Goal: Transaction & Acquisition: Purchase product/service

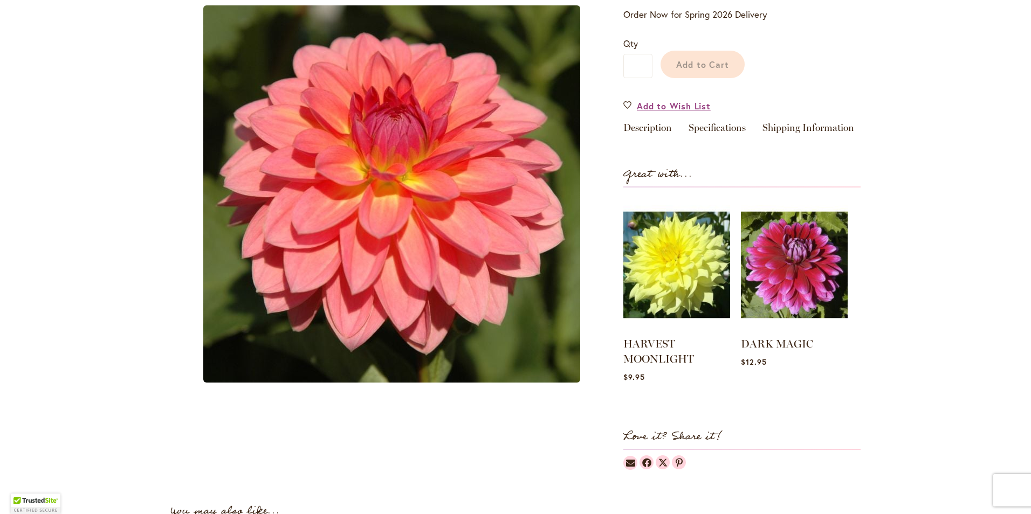
scroll to position [211, 0]
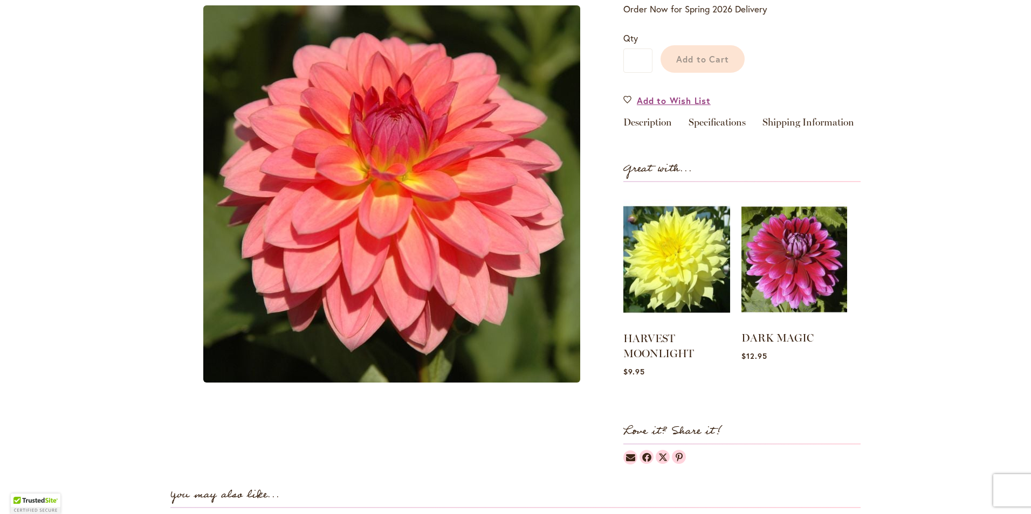
click at [775, 277] on img at bounding box center [794, 260] width 106 height 132
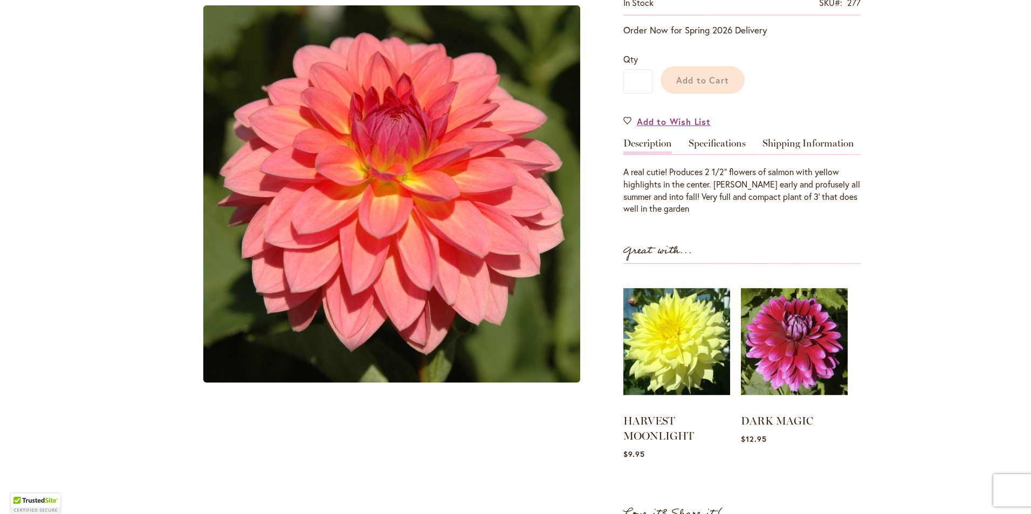
scroll to position [241, 0]
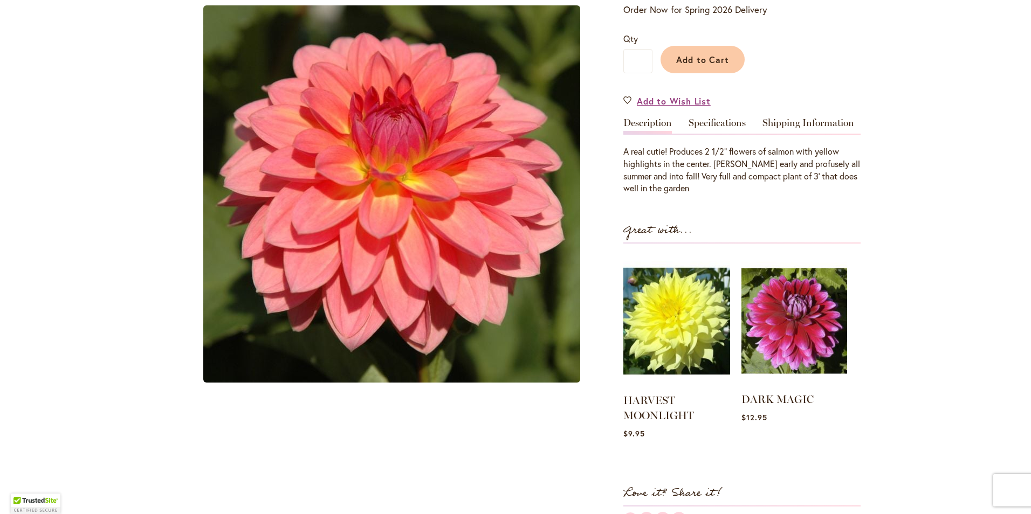
click at [787, 347] on img at bounding box center [794, 321] width 106 height 132
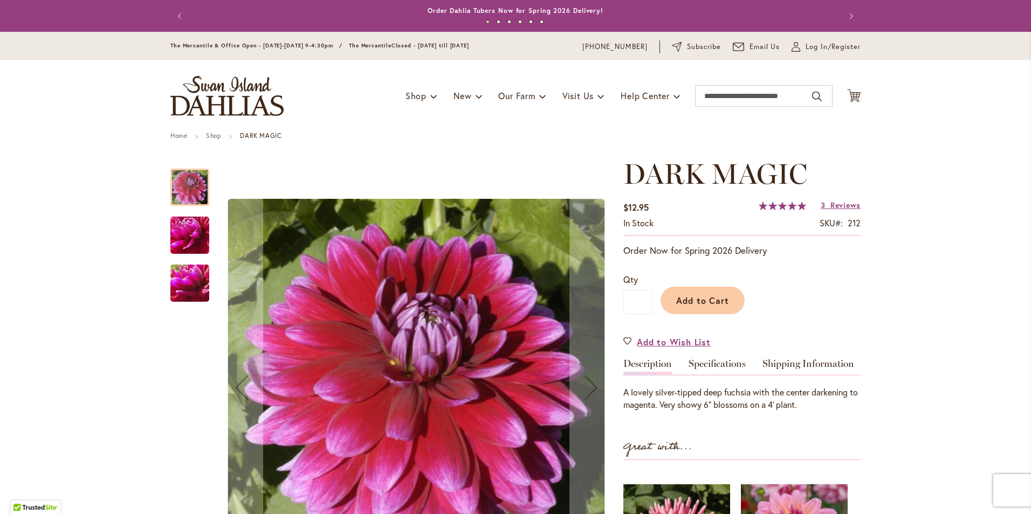
scroll to position [45, 0]
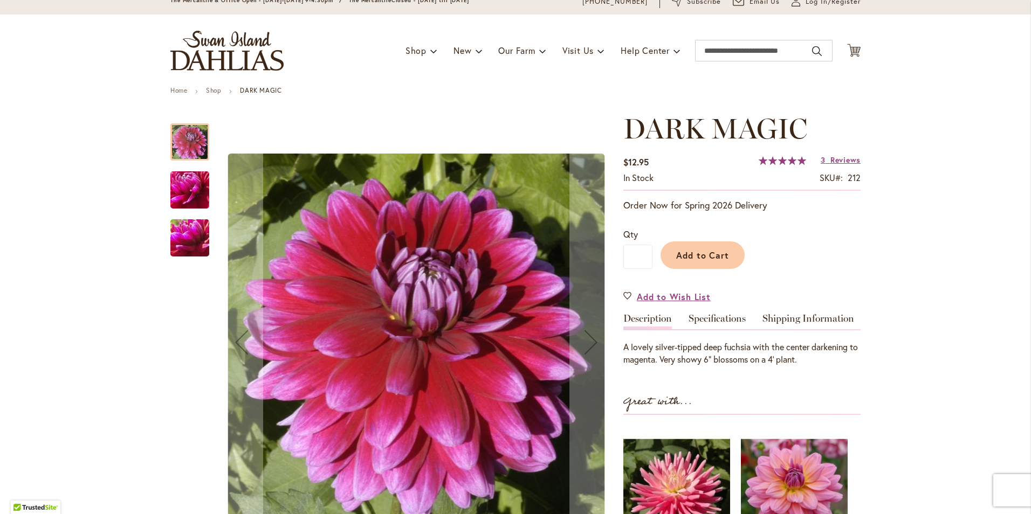
click at [192, 202] on img "DARK MAGIC" at bounding box center [190, 190] width 78 height 58
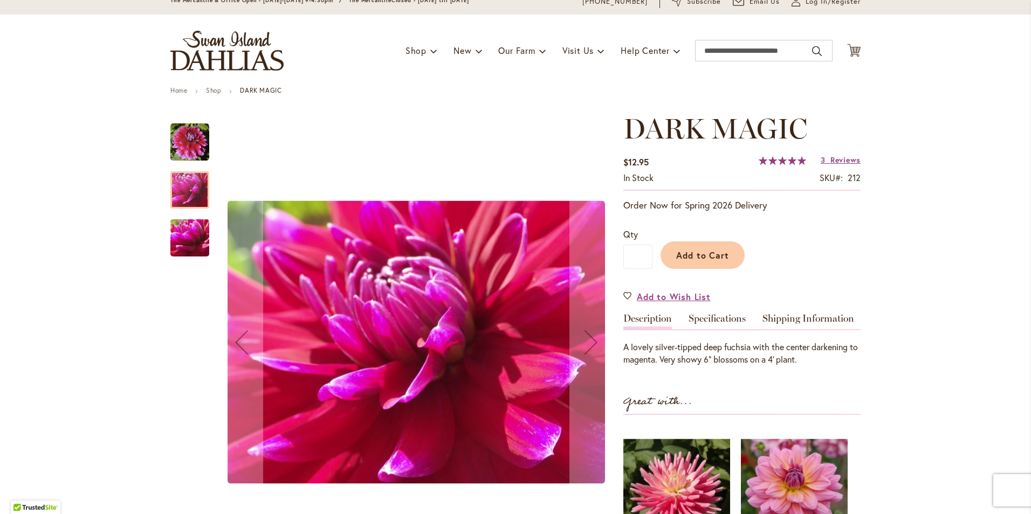
click at [191, 235] on img "DARK MAGIC" at bounding box center [190, 238] width 78 height 58
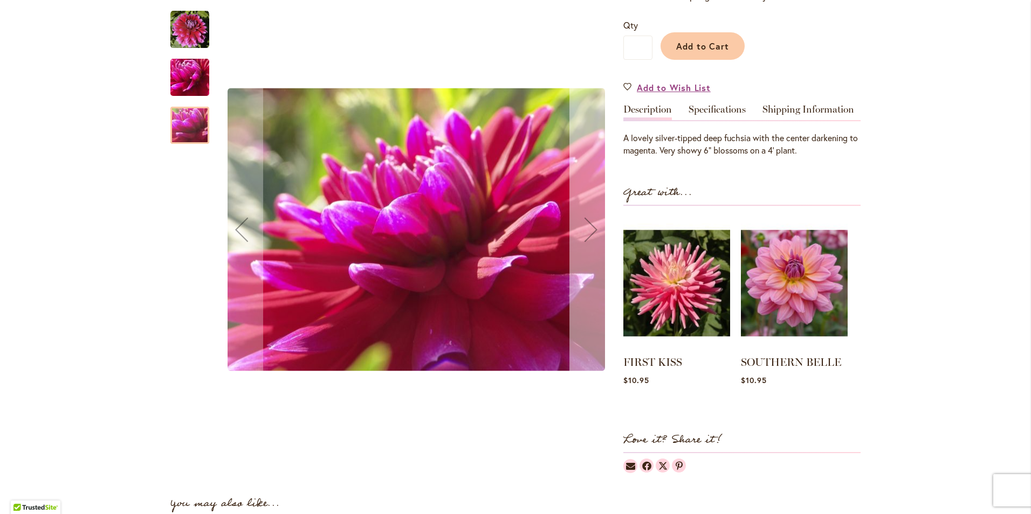
scroll to position [255, 0]
